Goal: Find specific page/section: Locate a particular part of the current website

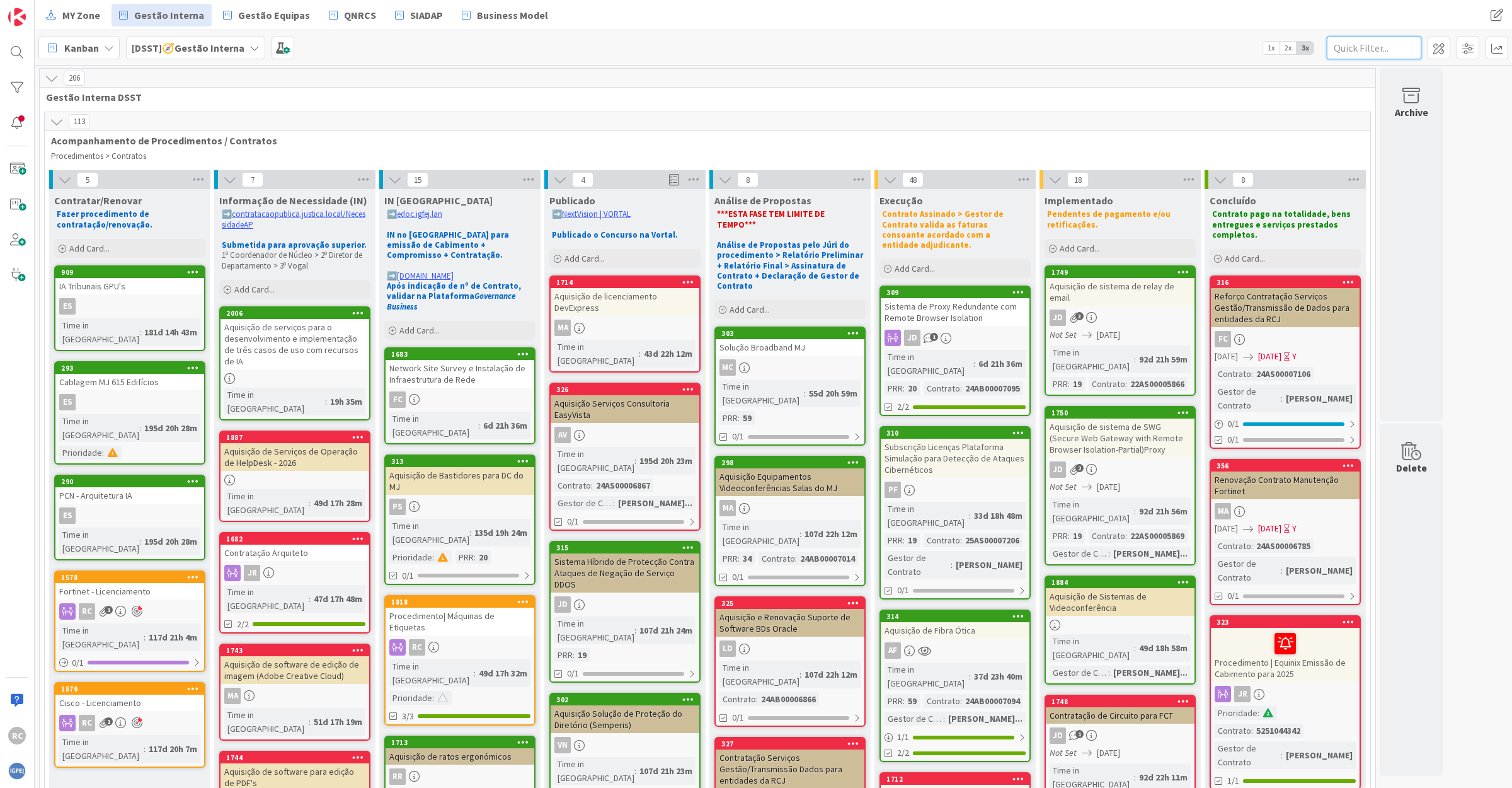
click at [1364, 46] on input "text" at bounding box center [1374, 48] width 94 height 23
type input "darktrace"
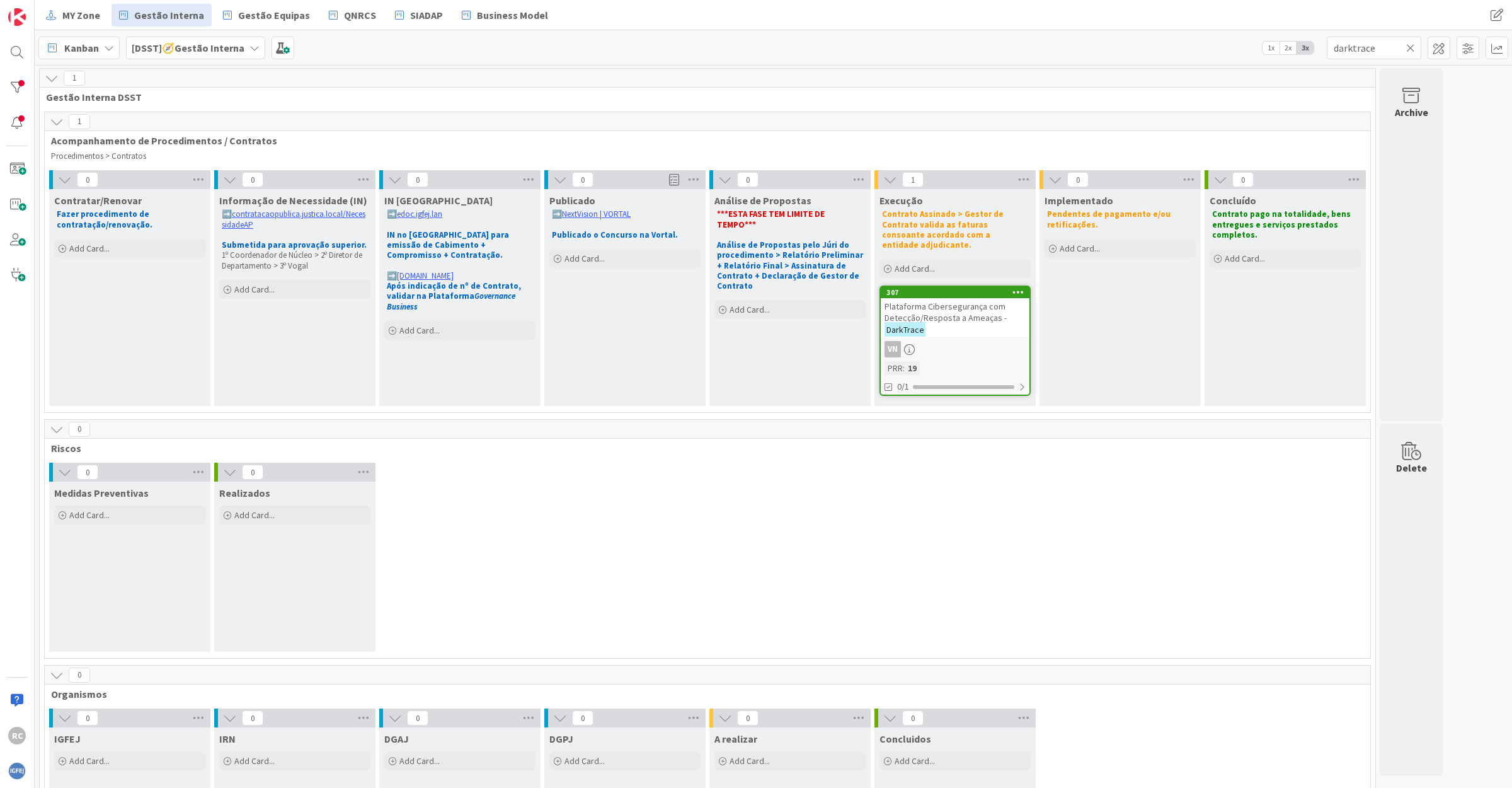
click at [950, 309] on span "Plataforma Cibersegurança com Detecção/Resposta a Ameaças -" at bounding box center [946, 312] width 122 height 23
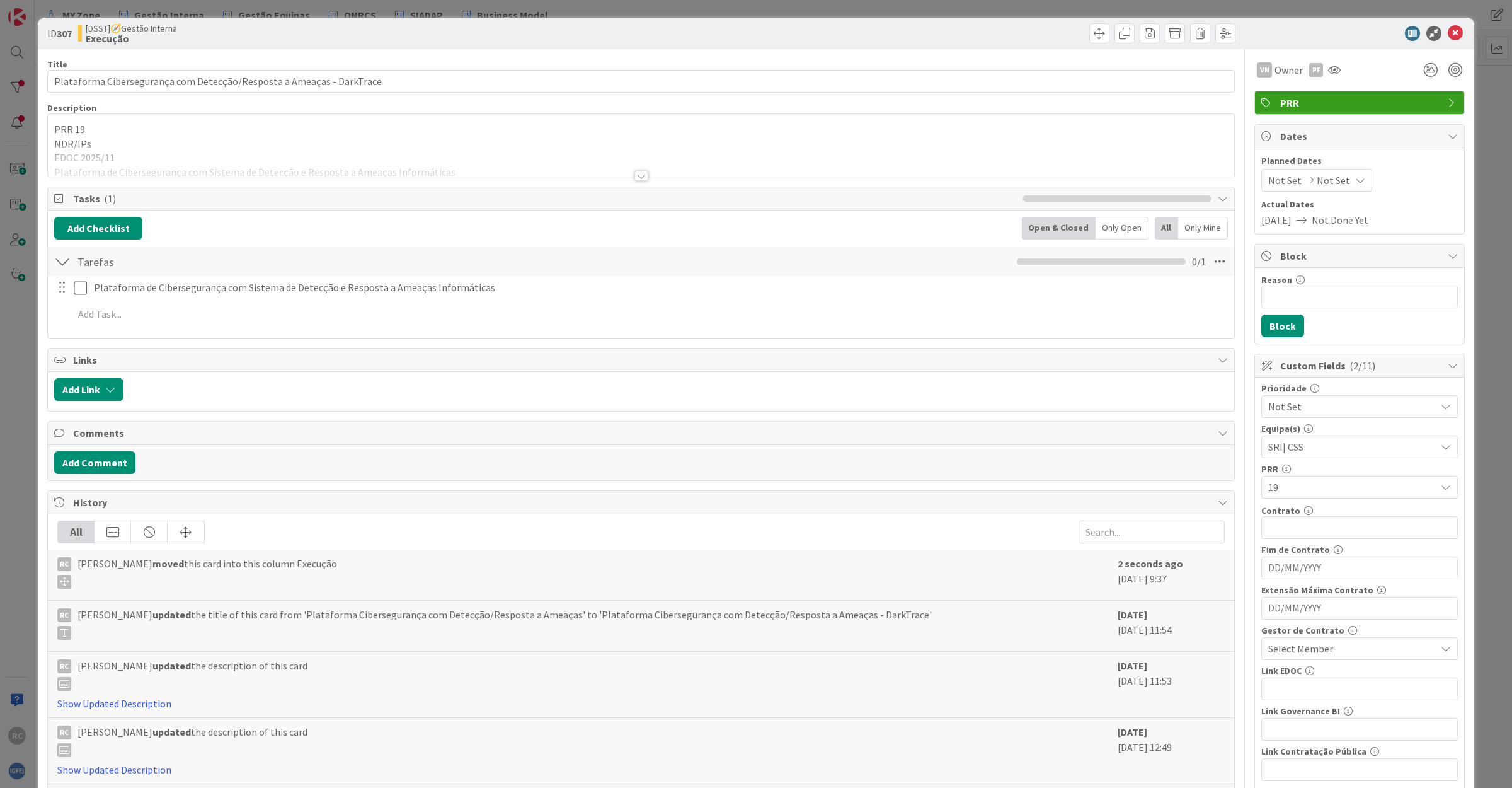
click at [1305, 654] on span "Select Member" at bounding box center [1300, 648] width 65 height 15
click at [1348, 406] on input "text" at bounding box center [1359, 409] width 183 height 23
type input "mario"
click at [1320, 619] on span "Mário Borges" at bounding box center [1340, 619] width 61 height 19
click at [1292, 528] on input "text" at bounding box center [1360, 528] width 197 height 23
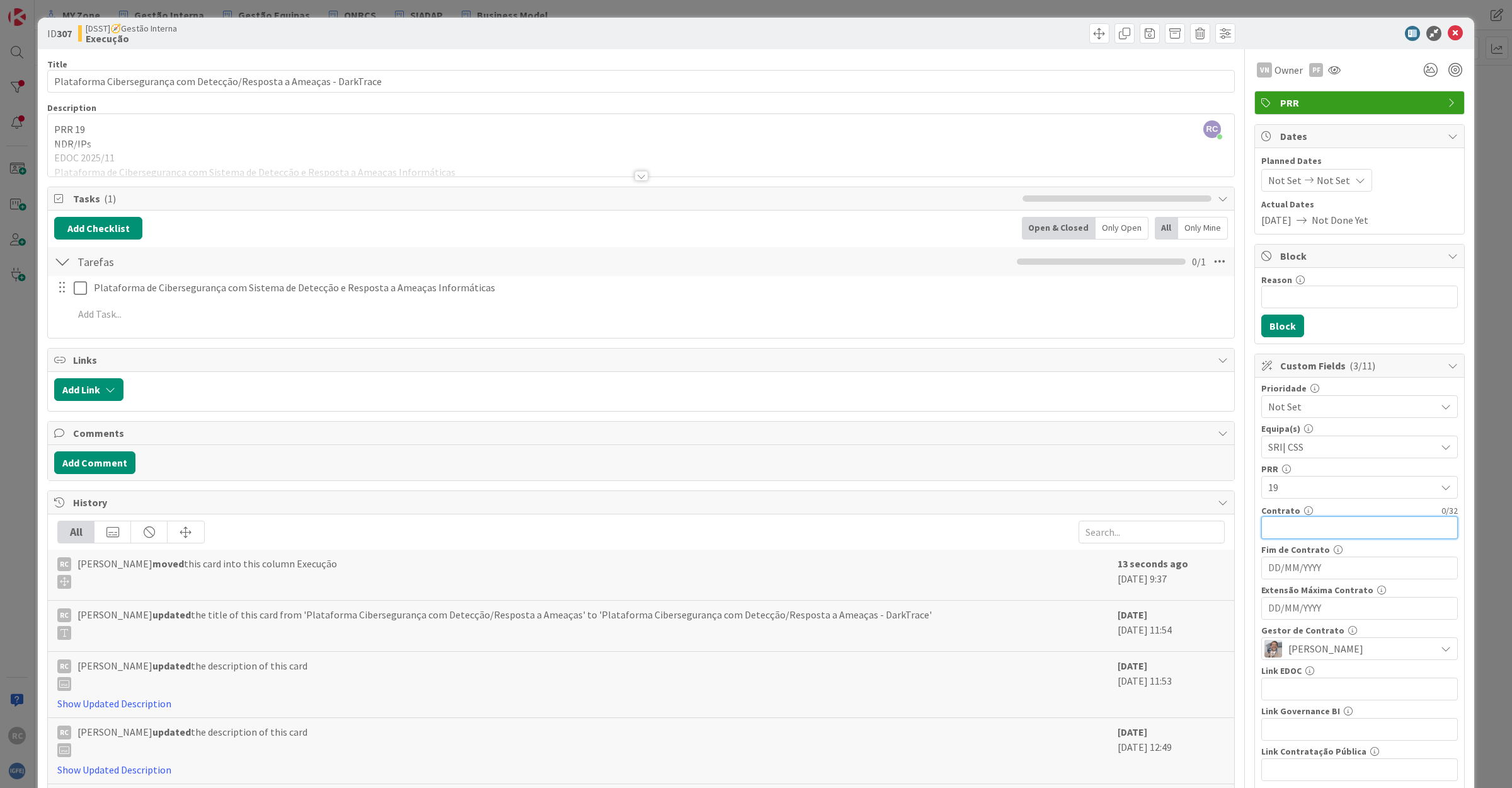
click at [1293, 535] on input "text" at bounding box center [1360, 528] width 197 height 23
type input "25AB00007131"
click at [1448, 36] on icon at bounding box center [1455, 33] width 15 height 15
